Goal: Task Accomplishment & Management: Complete application form

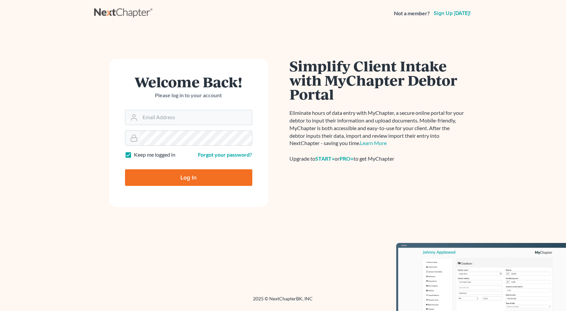
type input "Adeboye@adelawfirm.com"
click at [184, 174] on input "Log In" at bounding box center [188, 177] width 127 height 17
type input "Thinking..."
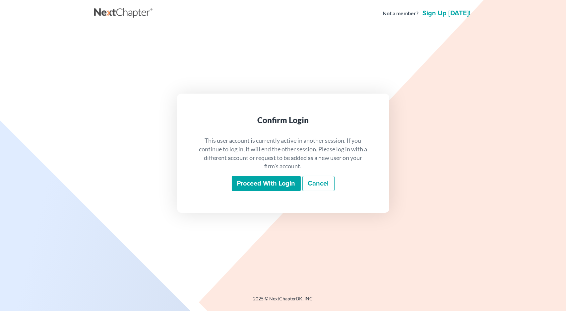
click at [250, 183] on input "Proceed with login" at bounding box center [266, 183] width 69 height 15
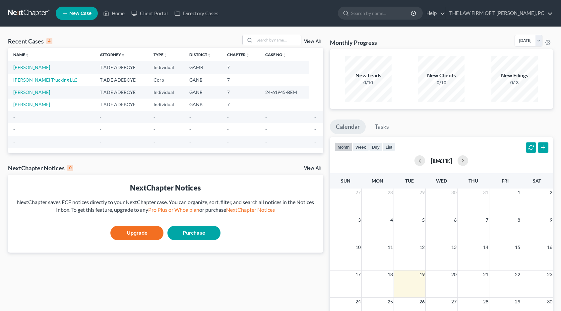
drag, startPoint x: 15, startPoint y: 80, endPoint x: 200, endPoint y: 160, distance: 201.7
click at [200, 160] on div "Recent Cases 4 View All Name unfold_more expand_more expand_less Attorney unfol…" at bounding box center [166, 199] width 322 height 328
click at [29, 65] on link "[PERSON_NAME]" at bounding box center [31, 67] width 37 height 6
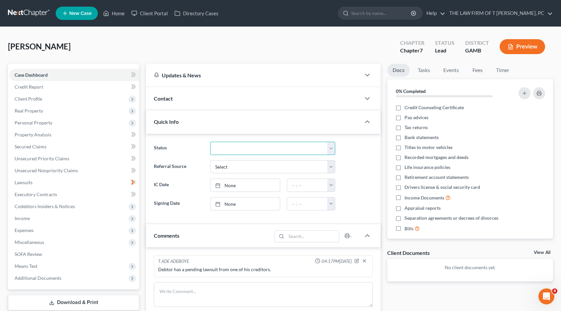
click at [327, 146] on select "Discharged Discharged & Reported Discharge Litigation Dismissal Notice Dismisse…" at bounding box center [272, 148] width 125 height 13
click at [132, 73] on icon at bounding box center [133, 75] width 5 height 8
click at [173, 73] on div "Updates & News" at bounding box center [253, 75] width 199 height 7
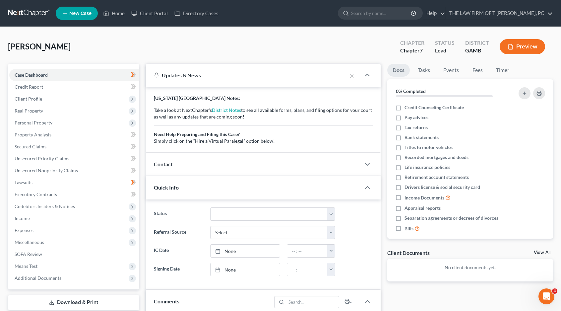
click at [173, 73] on div "Updates & News" at bounding box center [246, 75] width 185 height 7
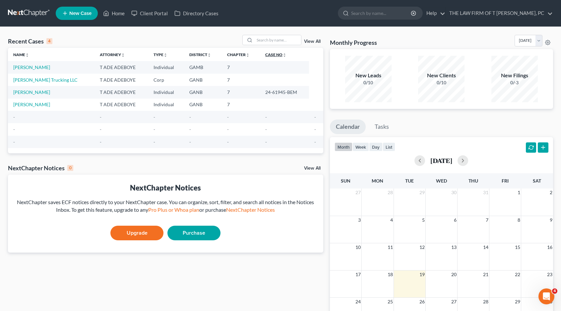
click at [272, 53] on link "Case No unfold_more expand_more expand_less" at bounding box center [275, 54] width 21 height 5
click at [270, 53] on link "Case No unfold_more expand_more expand_less" at bounding box center [276, 54] width 22 height 5
click at [268, 54] on link "Case No unfold_more expand_more expand_less" at bounding box center [276, 54] width 22 height 5
click at [32, 66] on link "[PERSON_NAME]" at bounding box center [31, 67] width 37 height 6
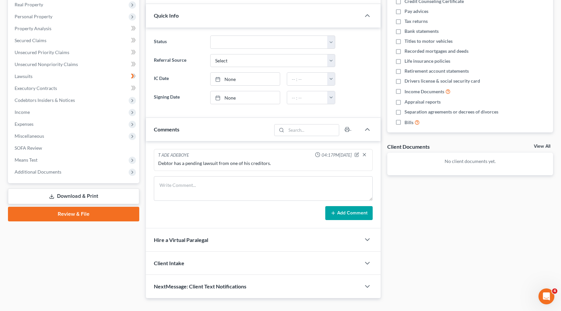
scroll to position [117, 0]
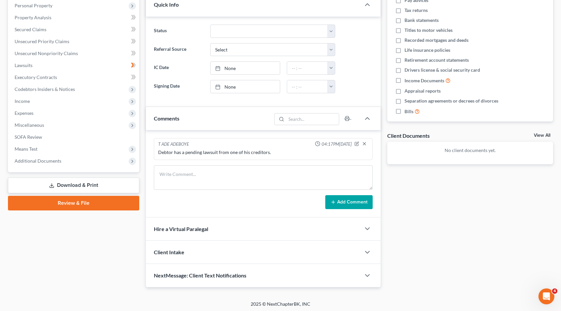
click at [166, 4] on span "Quick Info" at bounding box center [166, 4] width 25 height 6
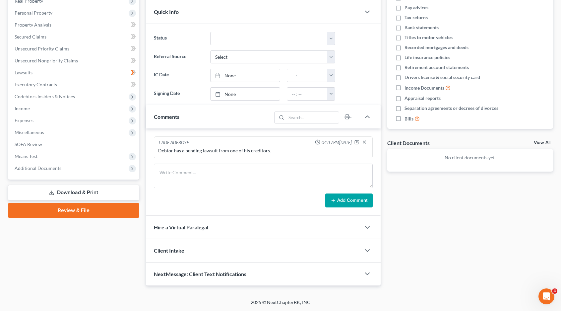
scroll to position [41, 0]
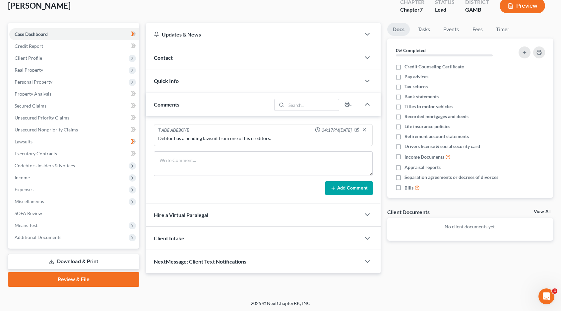
click at [163, 237] on span "Client Intake" at bounding box center [169, 238] width 31 height 6
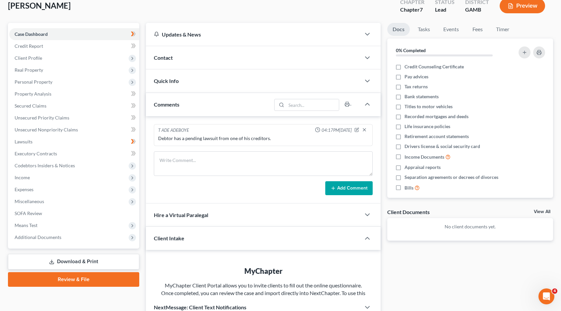
scroll to position [117, 0]
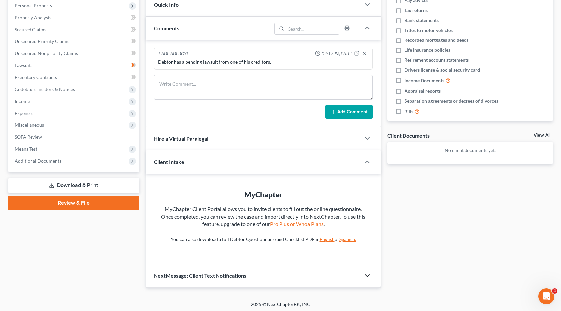
click at [368, 275] on polyline "button" at bounding box center [367, 276] width 4 height 2
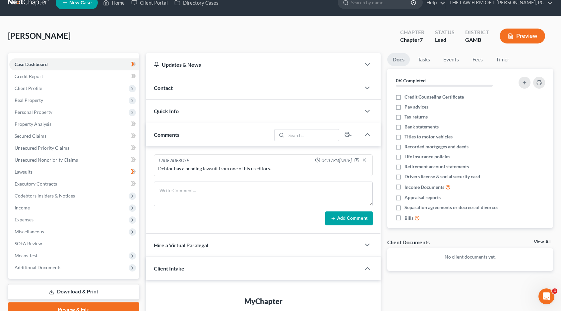
scroll to position [0, 0]
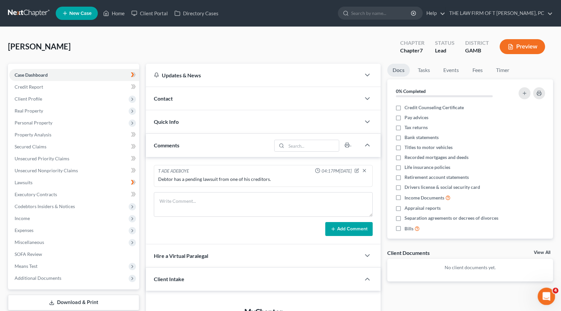
click at [553, 289] on body "Home New Case Client Portal Directory Cases THE LAW FIRM OF T ADE ADEBOYE, PC […" at bounding box center [280, 243] width 561 height 486
click at [555, 291] on span "4" at bounding box center [556, 291] width 6 height 6
click at [367, 119] on icon "button" at bounding box center [367, 122] width 8 height 8
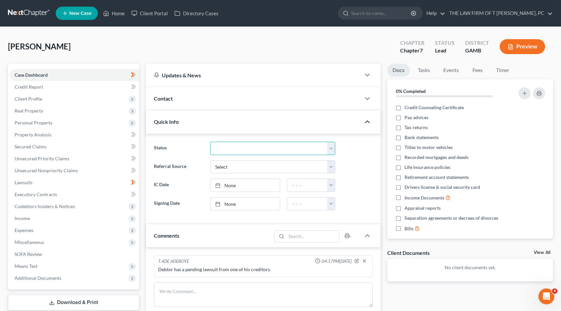
click at [331, 148] on select "Discharged Discharged & Reported Discharge Litigation Dismissal Notice Dismisse…" at bounding box center [272, 148] width 125 height 13
select select "6"
click at [210, 142] on select "Discharged Discharged & Reported Discharge Litigation Dismissal Notice Dismisse…" at bounding box center [272, 148] width 125 height 13
click at [329, 166] on select "Select Word Of Mouth Previous Clients Direct Mail Website Google Search Modern …" at bounding box center [272, 166] width 125 height 13
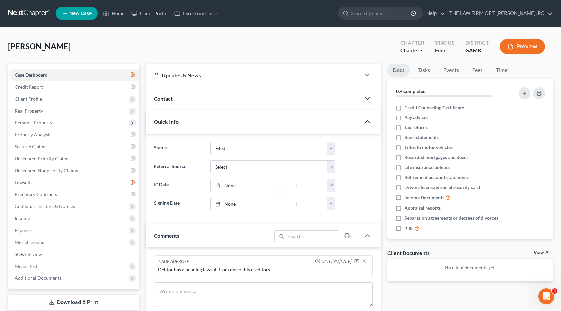
click at [367, 97] on icon "button" at bounding box center [367, 99] width 8 height 8
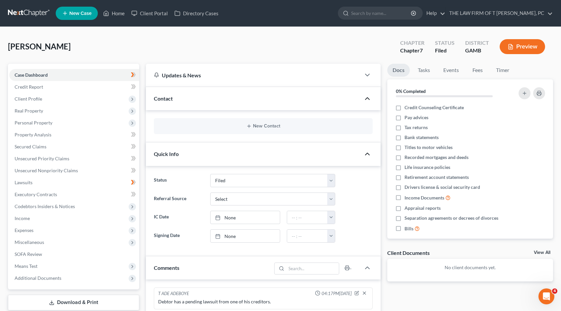
click at [366, 97] on icon "button" at bounding box center [367, 99] width 8 height 8
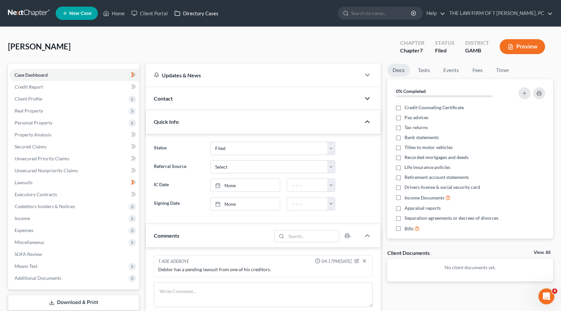
click at [194, 12] on link "Directory Cases" at bounding box center [196, 13] width 51 height 12
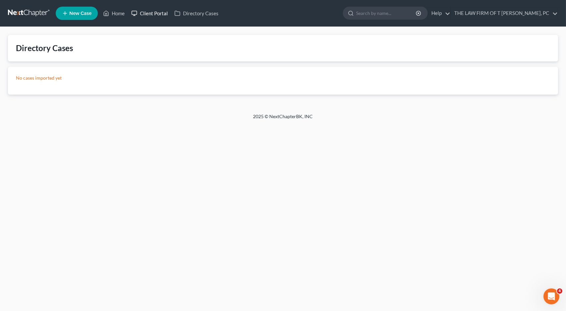
click at [154, 10] on link "Client Portal" at bounding box center [149, 13] width 43 height 12
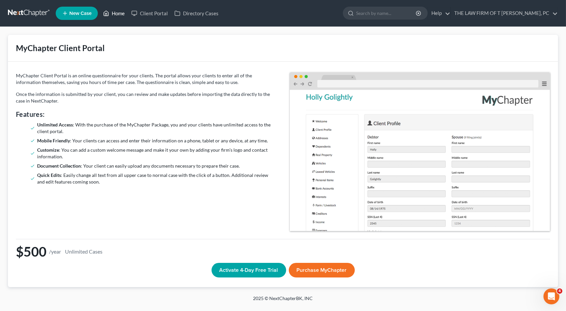
click at [116, 11] on link "Home" at bounding box center [114, 13] width 28 height 12
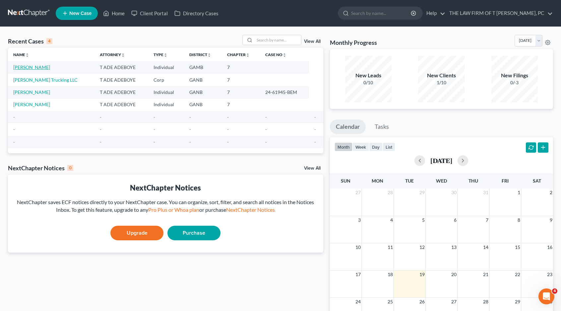
click at [35, 66] on link "[PERSON_NAME]" at bounding box center [31, 67] width 37 height 6
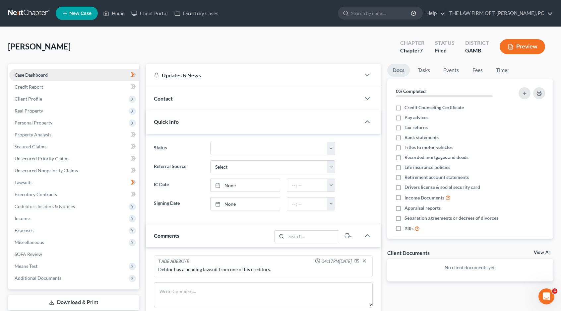
click at [48, 73] on link "Case Dashboard" at bounding box center [74, 75] width 130 height 12
click at [33, 86] on span "Credit Report" at bounding box center [29, 87] width 29 height 6
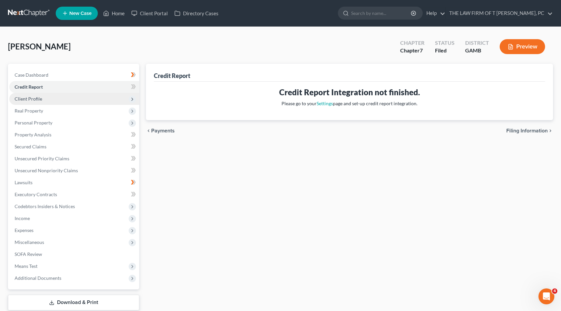
click at [28, 98] on span "Client Profile" at bounding box center [29, 99] width 28 height 6
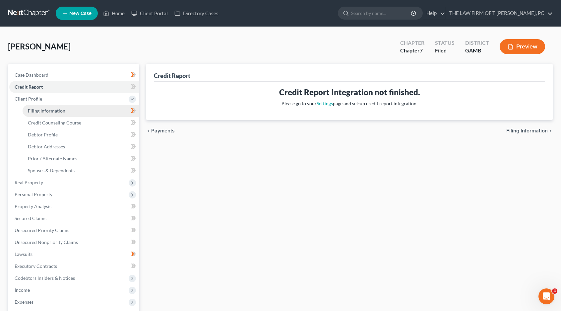
click at [41, 109] on span "Filing Information" at bounding box center [46, 111] width 37 height 6
select select "1"
select select "0"
select select "18"
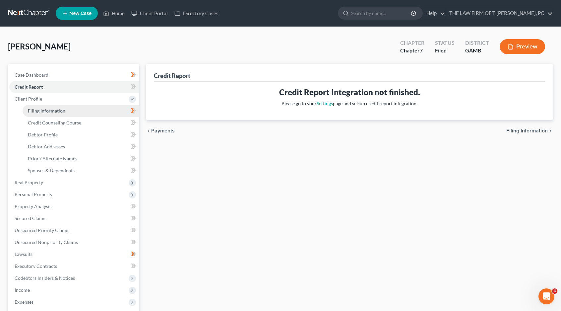
select select "0"
select select "10"
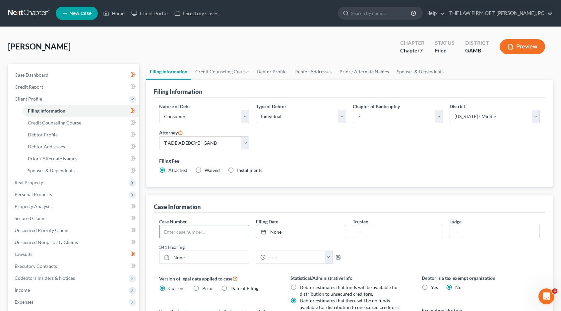
click at [237, 230] on input "text" at bounding box center [205, 231] width 90 height 13
type input "25-30422-AEC"
type input "[DATE]"
click at [288, 231] on link "[DATE]" at bounding box center [301, 231] width 90 height 13
click at [381, 231] on input "text" at bounding box center [398, 231] width 90 height 13
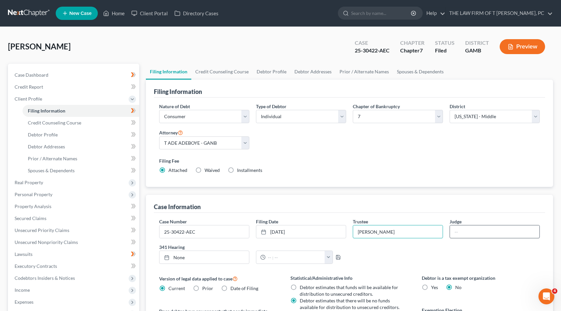
type input "[PERSON_NAME]"
click at [461, 231] on input "text" at bounding box center [495, 231] width 90 height 13
type input "Judge [PERSON_NAME]"
type input "[DATE]"
click at [213, 255] on link "None" at bounding box center [205, 257] width 90 height 13
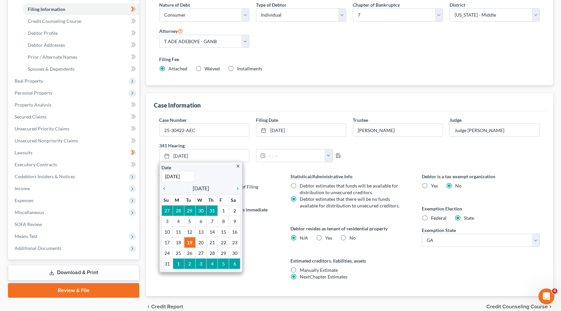
scroll to position [115, 0]
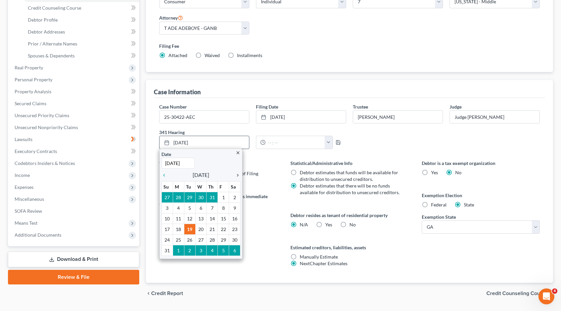
click at [237, 173] on icon "chevron_right" at bounding box center [236, 174] width 9 height 5
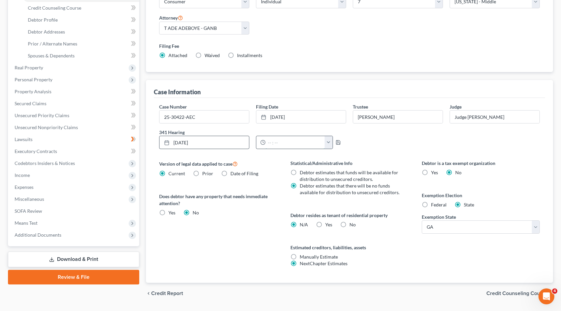
click at [273, 140] on input "text" at bounding box center [295, 142] width 59 height 13
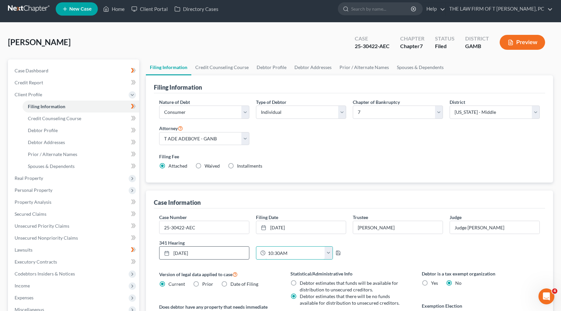
scroll to position [0, 0]
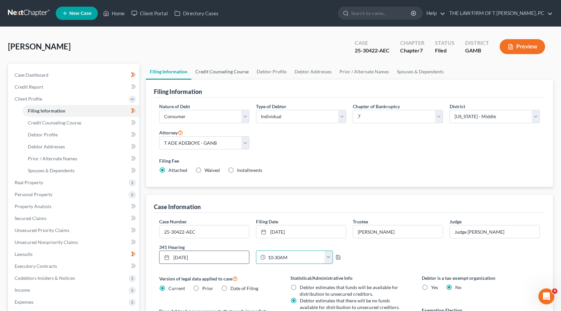
type input "10:30AM"
click at [221, 68] on link "Credit Counseling Course" at bounding box center [221, 72] width 61 height 16
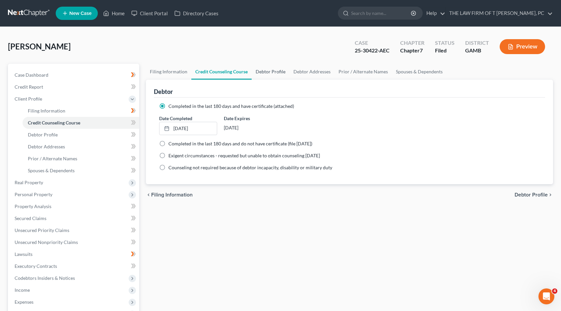
click at [277, 71] on link "Debtor Profile" at bounding box center [271, 72] width 38 height 16
select select "0"
select select "3"
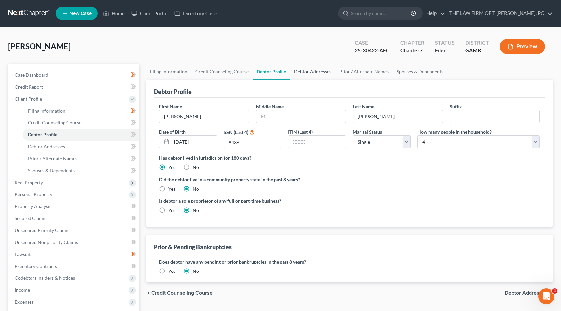
click at [308, 68] on link "Debtor Addresses" at bounding box center [312, 72] width 45 height 16
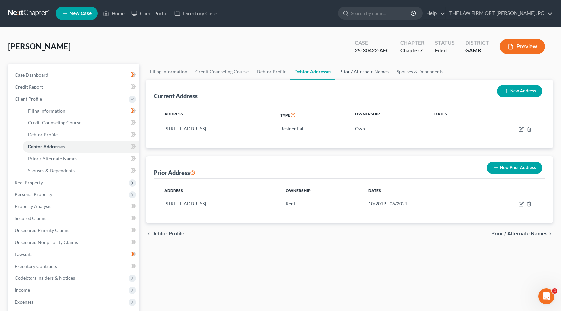
click at [366, 71] on link "Prior / Alternate Names" at bounding box center [363, 72] width 57 height 16
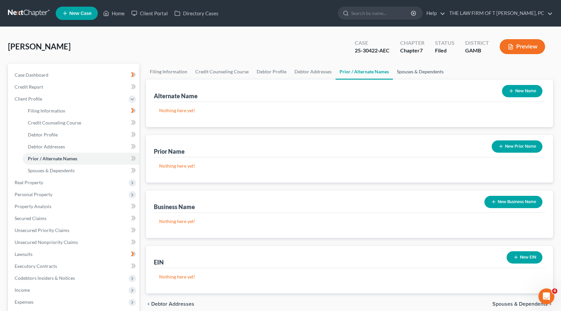
click at [417, 67] on link "Spouses & Dependents" at bounding box center [420, 72] width 55 height 16
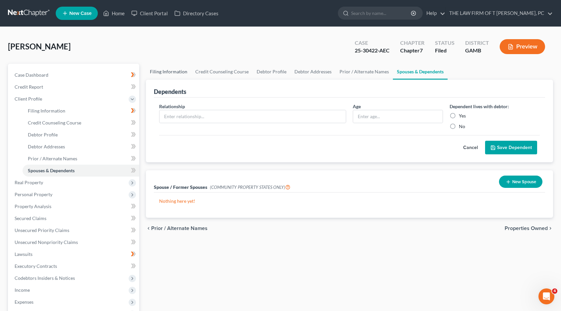
click at [163, 67] on link "Filing Information" at bounding box center [168, 72] width 45 height 16
select select "1"
select select "0"
select select "18"
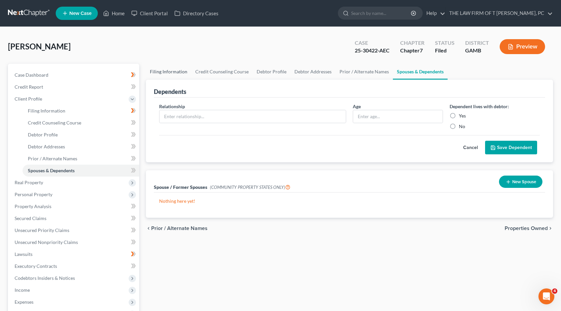
select select "0"
select select "10"
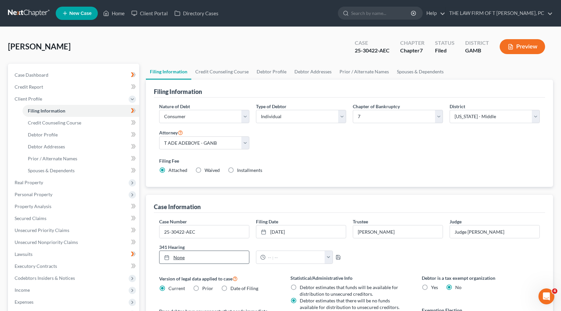
type input "[DATE]"
click at [179, 255] on link "[DATE]" at bounding box center [205, 257] width 90 height 13
click at [238, 288] on icon "chevron_right" at bounding box center [236, 289] width 9 height 5
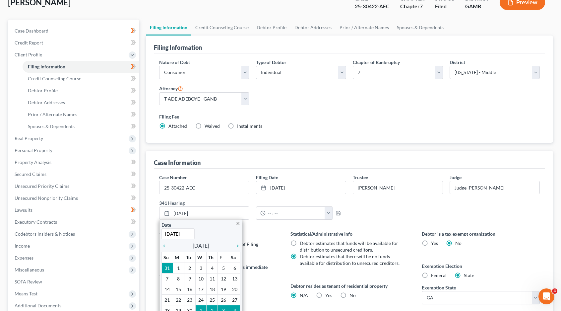
scroll to position [66, 0]
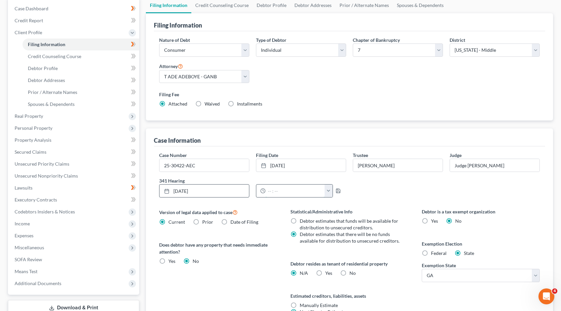
click at [291, 192] on input "text" at bounding box center [295, 190] width 59 height 13
type input "10:30AM"
click at [336, 190] on icon "button" at bounding box center [338, 190] width 5 height 5
click at [336, 189] on icon "button" at bounding box center [338, 190] width 5 height 5
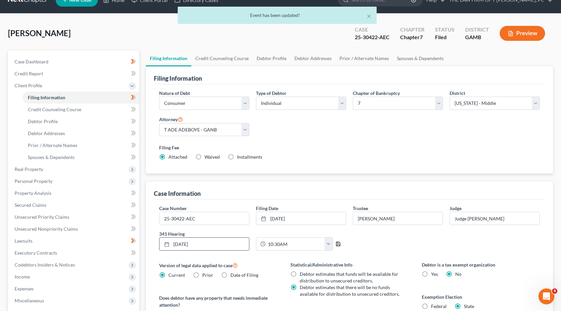
scroll to position [0, 0]
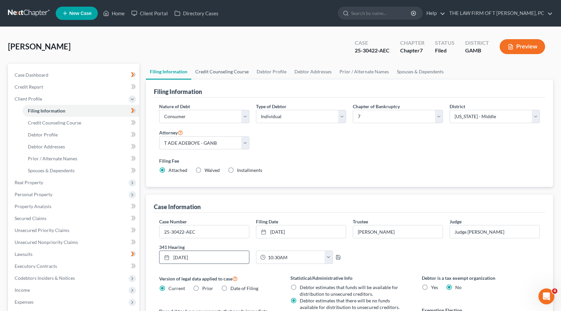
click at [224, 71] on link "Credit Counseling Course" at bounding box center [221, 72] width 61 height 16
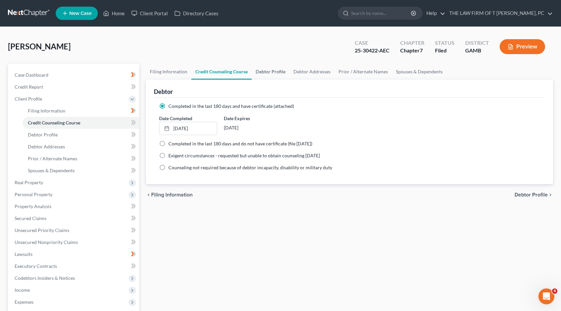
click at [267, 69] on link "Debtor Profile" at bounding box center [271, 72] width 38 height 16
select select "0"
select select "3"
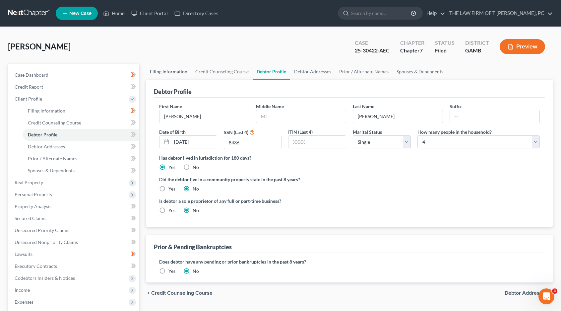
click at [174, 71] on link "Filing Information" at bounding box center [168, 72] width 45 height 16
select select "1"
select select "0"
select select "18"
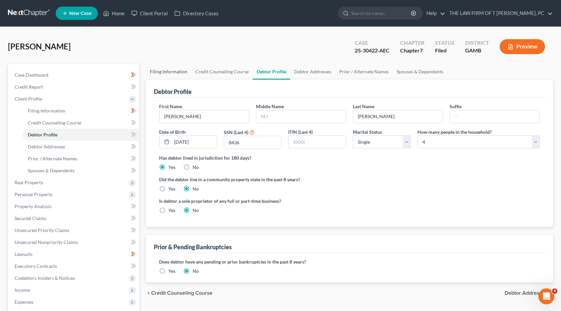
select select "0"
select select "10"
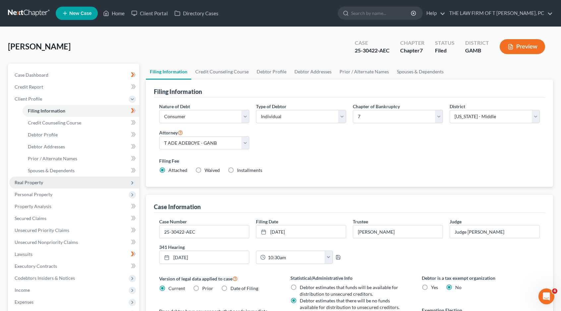
click at [38, 181] on span "Real Property" at bounding box center [29, 182] width 29 height 6
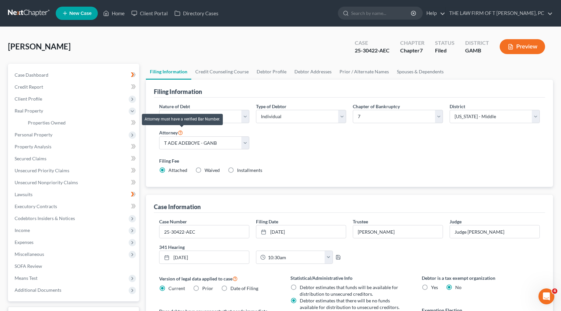
click at [181, 132] on icon at bounding box center [180, 132] width 5 height 6
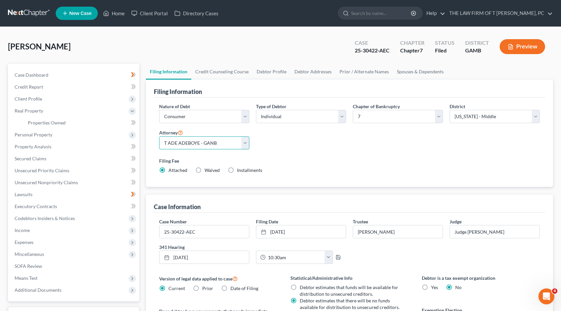
click at [246, 144] on select "Select T ADE ADEBOYE - GANB" at bounding box center [204, 142] width 90 height 13
click at [159, 136] on select "Select T ADE ADEBOYE - GANB" at bounding box center [204, 142] width 90 height 13
click at [246, 142] on select "Select T ADE ADEBOYE - GANB" at bounding box center [204, 142] width 90 height 13
click at [159, 136] on select "Select T ADE ADEBOYE - GANB" at bounding box center [204, 142] width 90 height 13
click at [178, 143] on select "Select T ADE ADEBOYE - GANB" at bounding box center [204, 142] width 90 height 13
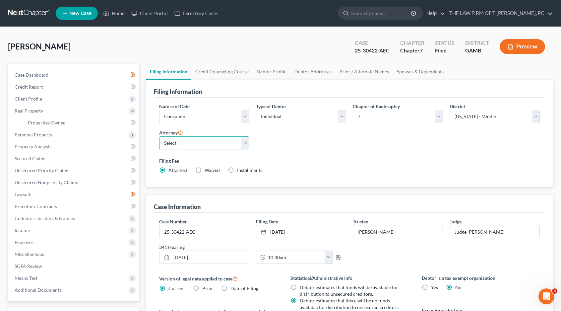
click at [159, 136] on select "Select T ADE ADEBOYE - GANB" at bounding box center [204, 142] width 90 height 13
click at [182, 141] on select "Select T ADE ADEBOYE - GANB" at bounding box center [204, 142] width 90 height 13
click at [181, 142] on select "Select T ADE ADEBOYE - GANB" at bounding box center [204, 142] width 90 height 13
click at [182, 141] on select "Select T ADE ADEBOYE - GANB" at bounding box center [204, 142] width 90 height 13
select select "0"
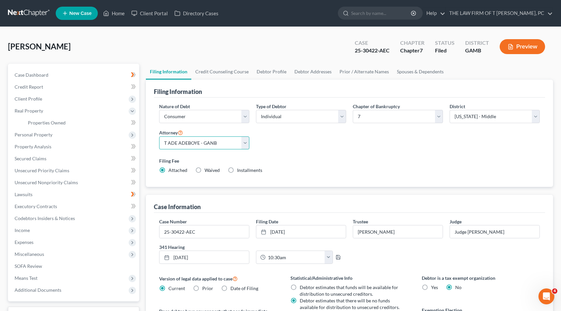
click at [159, 136] on select "Select T ADE ADEBOYE - GANB" at bounding box center [204, 142] width 90 height 13
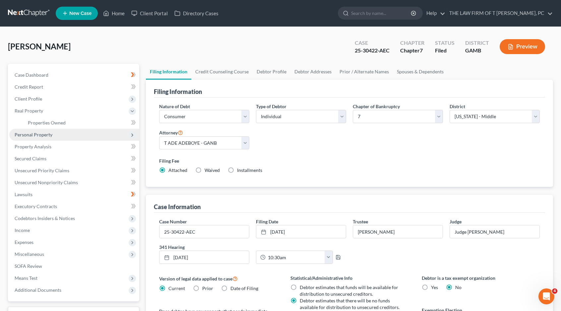
click at [27, 134] on span "Personal Property" at bounding box center [34, 135] width 38 height 6
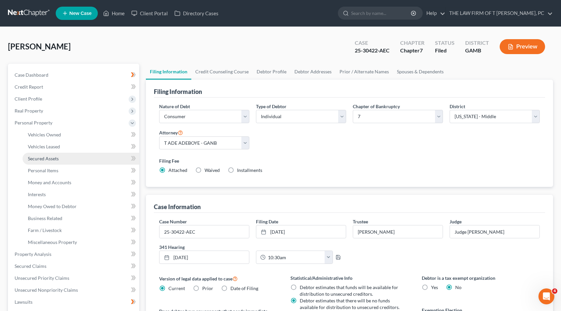
click at [54, 156] on span "Secured Assets" at bounding box center [43, 159] width 31 height 6
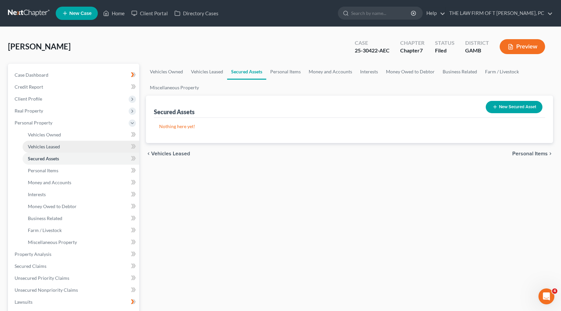
click at [46, 144] on span "Vehicles Leased" at bounding box center [44, 147] width 32 height 6
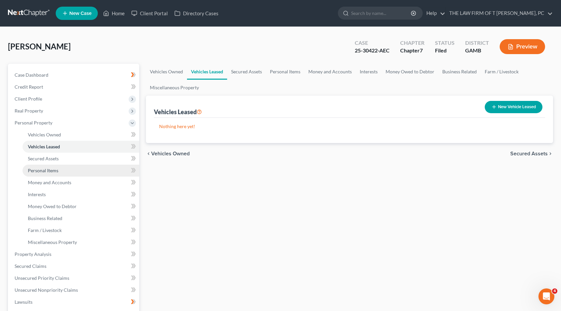
click at [52, 170] on span "Personal Items" at bounding box center [43, 170] width 31 height 6
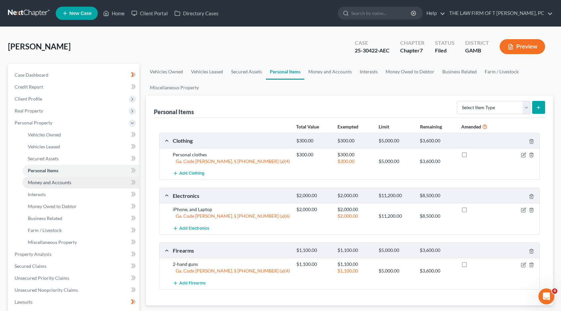
click at [53, 181] on span "Money and Accounts" at bounding box center [49, 182] width 43 height 6
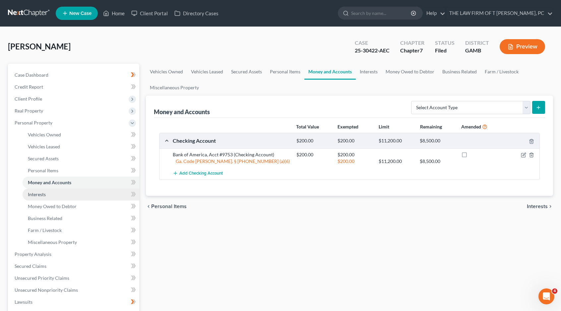
click at [37, 193] on span "Interests" at bounding box center [37, 194] width 18 height 6
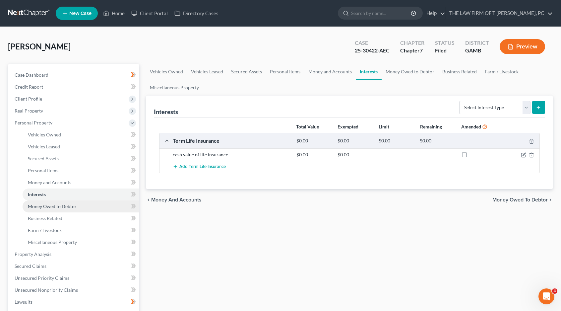
click at [41, 204] on span "Money Owed to Debtor" at bounding box center [52, 206] width 49 height 6
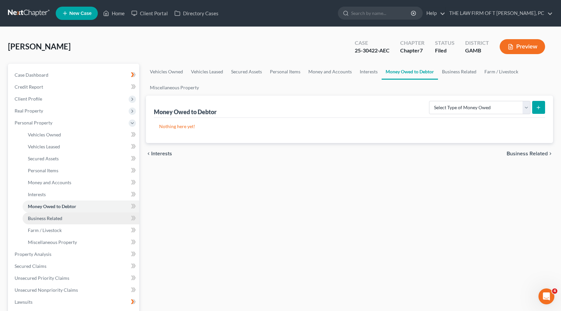
click at [43, 217] on span "Business Related" at bounding box center [45, 218] width 34 height 6
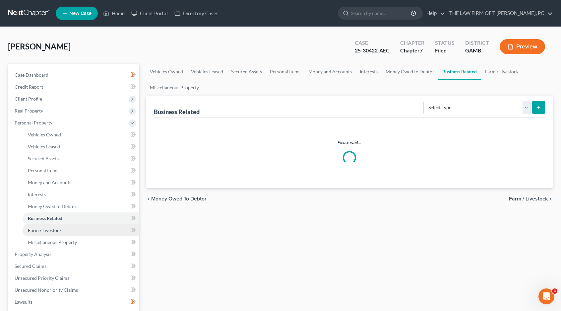
click at [42, 228] on span "Farm / Livestock" at bounding box center [45, 230] width 34 height 6
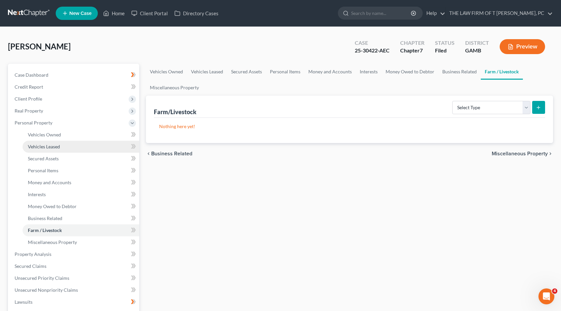
click at [58, 146] on span "Vehicles Leased" at bounding box center [44, 147] width 32 height 6
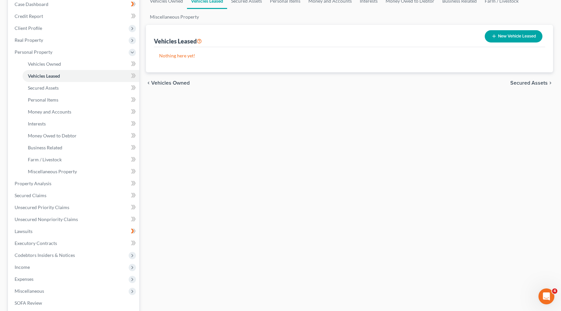
scroll to position [97, 0]
